Goal: Task Accomplishment & Management: Manage account settings

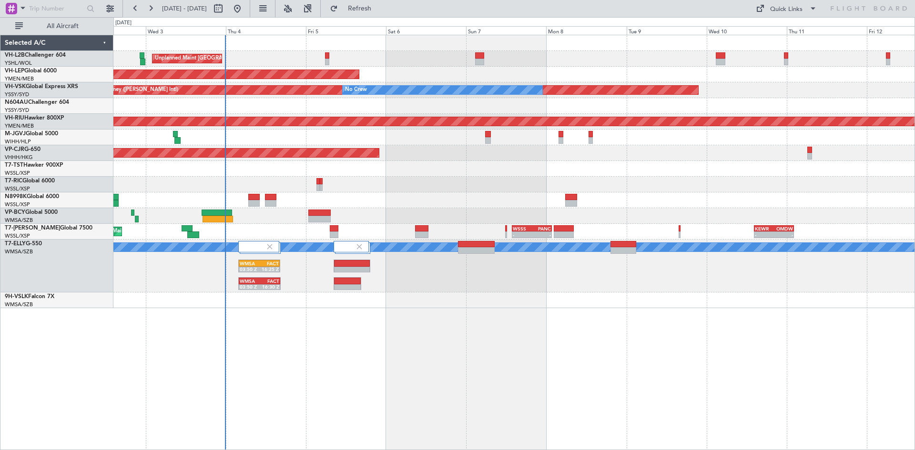
click at [463, 357] on div "Unplanned Maint [GEOGRAPHIC_DATA] ([GEOGRAPHIC_DATA]) Unplanned Maint Wichita (…" at bounding box center [513, 242] width 801 height 415
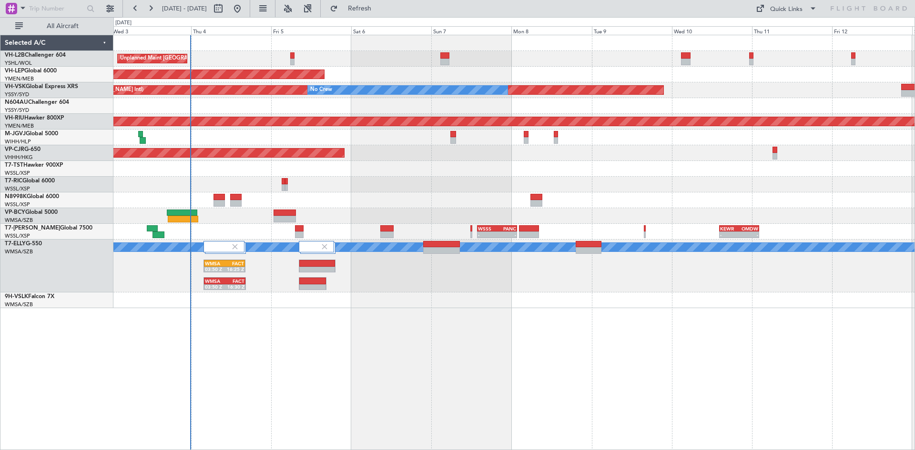
click at [448, 182] on div "Unplanned Maint [GEOGRAPHIC_DATA] ([GEOGRAPHIC_DATA]) Unplanned Maint Wichita (…" at bounding box center [513, 171] width 801 height 273
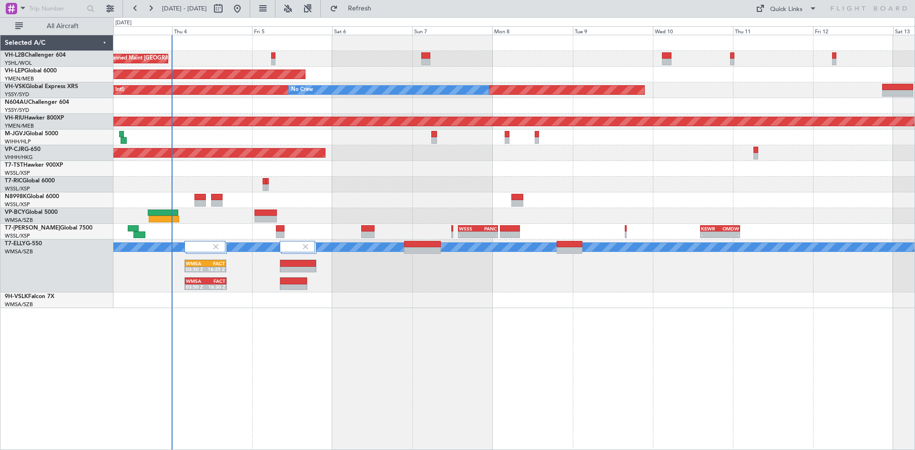
click at [424, 187] on div "Unplanned Maint [GEOGRAPHIC_DATA] ([GEOGRAPHIC_DATA]) Unplanned Maint Wichita (…" at bounding box center [513, 171] width 801 height 273
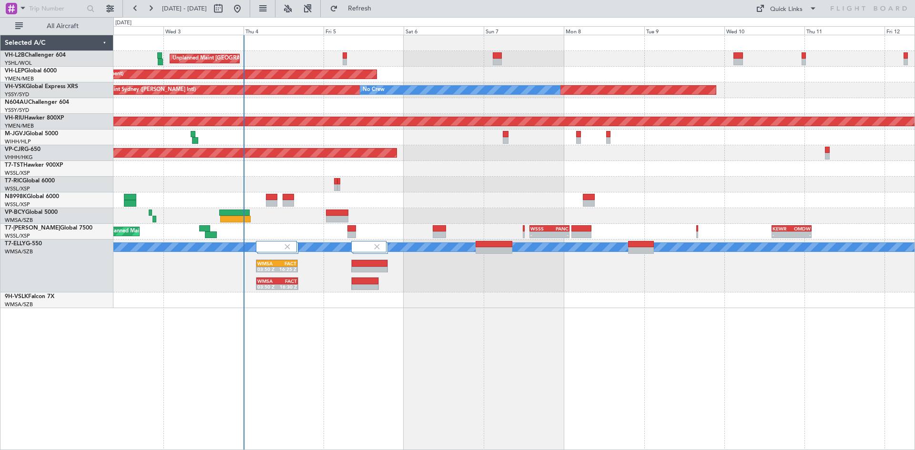
click at [449, 204] on div "Planned Maint [GEOGRAPHIC_DATA] (Seletar)" at bounding box center [513, 200] width 801 height 16
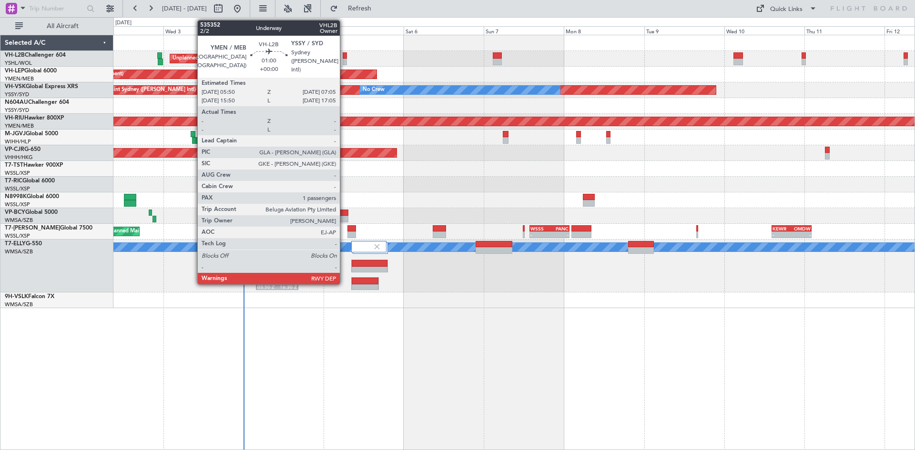
click at [344, 56] on div at bounding box center [344, 55] width 4 height 7
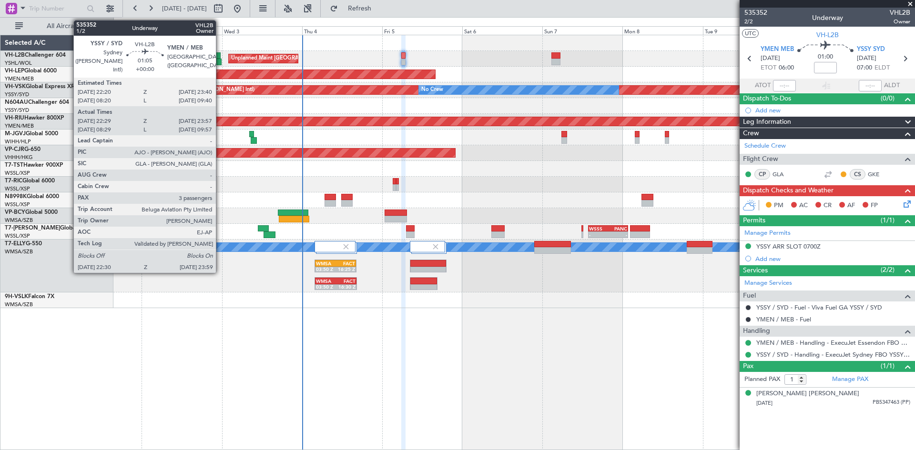
click at [220, 59] on div at bounding box center [218, 62] width 5 height 7
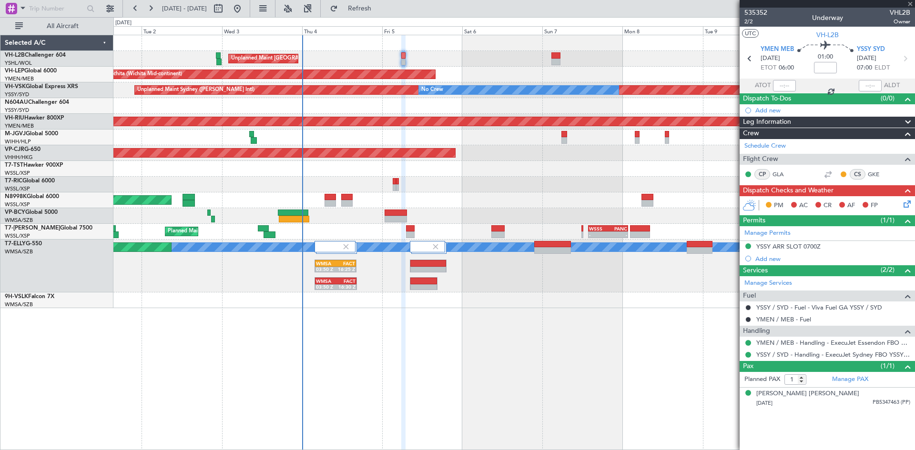
type input "22:39"
type input "23:52"
type input "3"
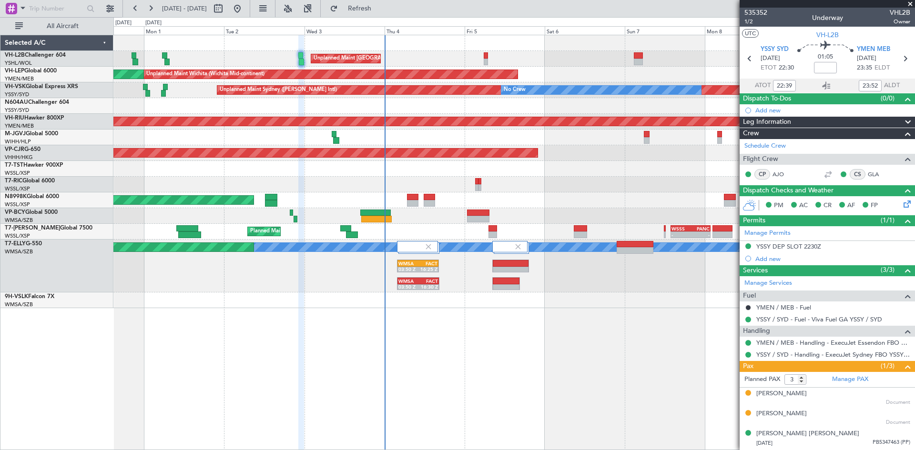
click at [620, 169] on div "Unplanned Maint [GEOGRAPHIC_DATA] ([GEOGRAPHIC_DATA]) Unplanned Maint Wichita (…" at bounding box center [513, 171] width 801 height 273
